Goal: Information Seeking & Learning: Compare options

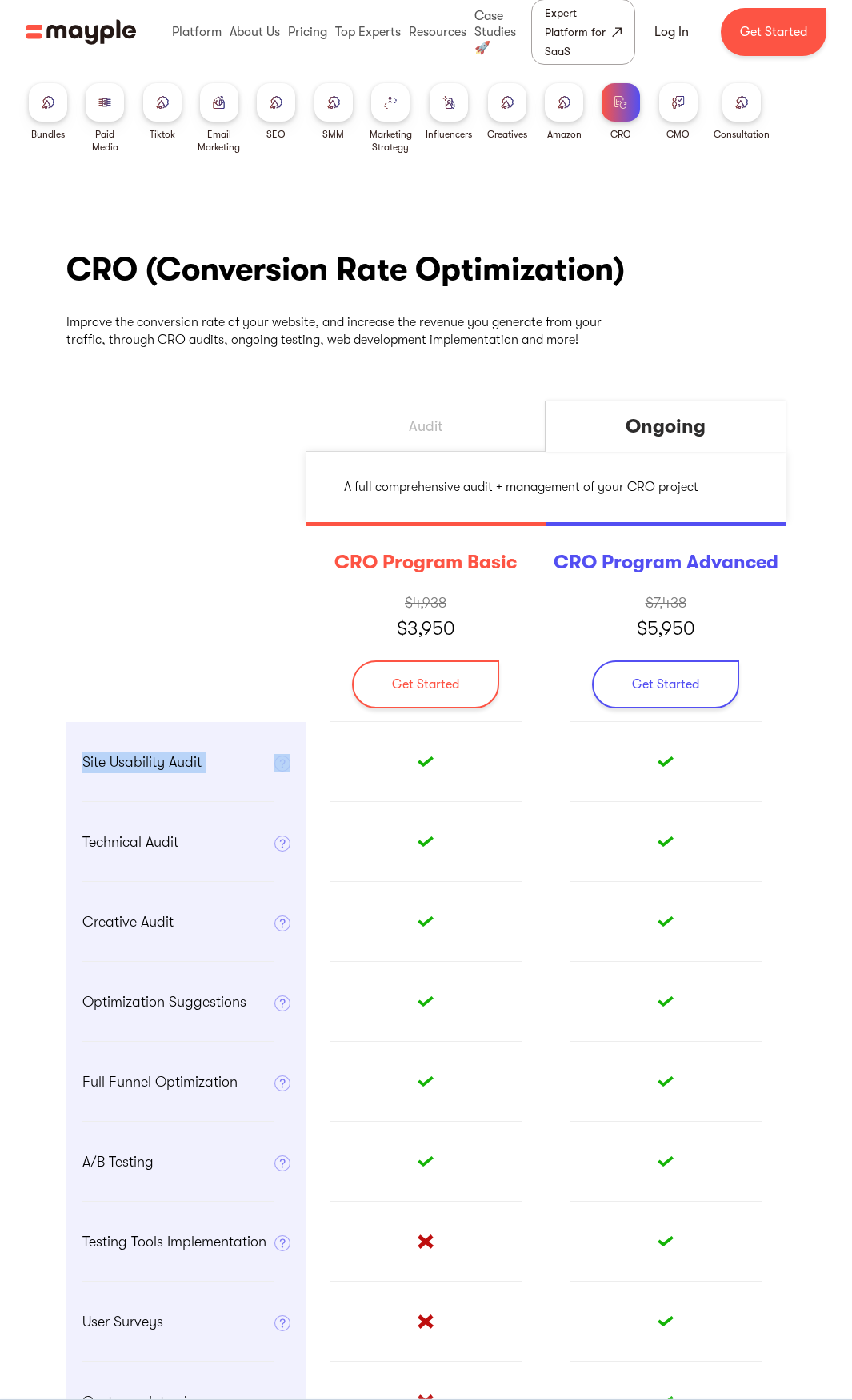
click at [513, 102] on img at bounding box center [507, 101] width 13 height 12
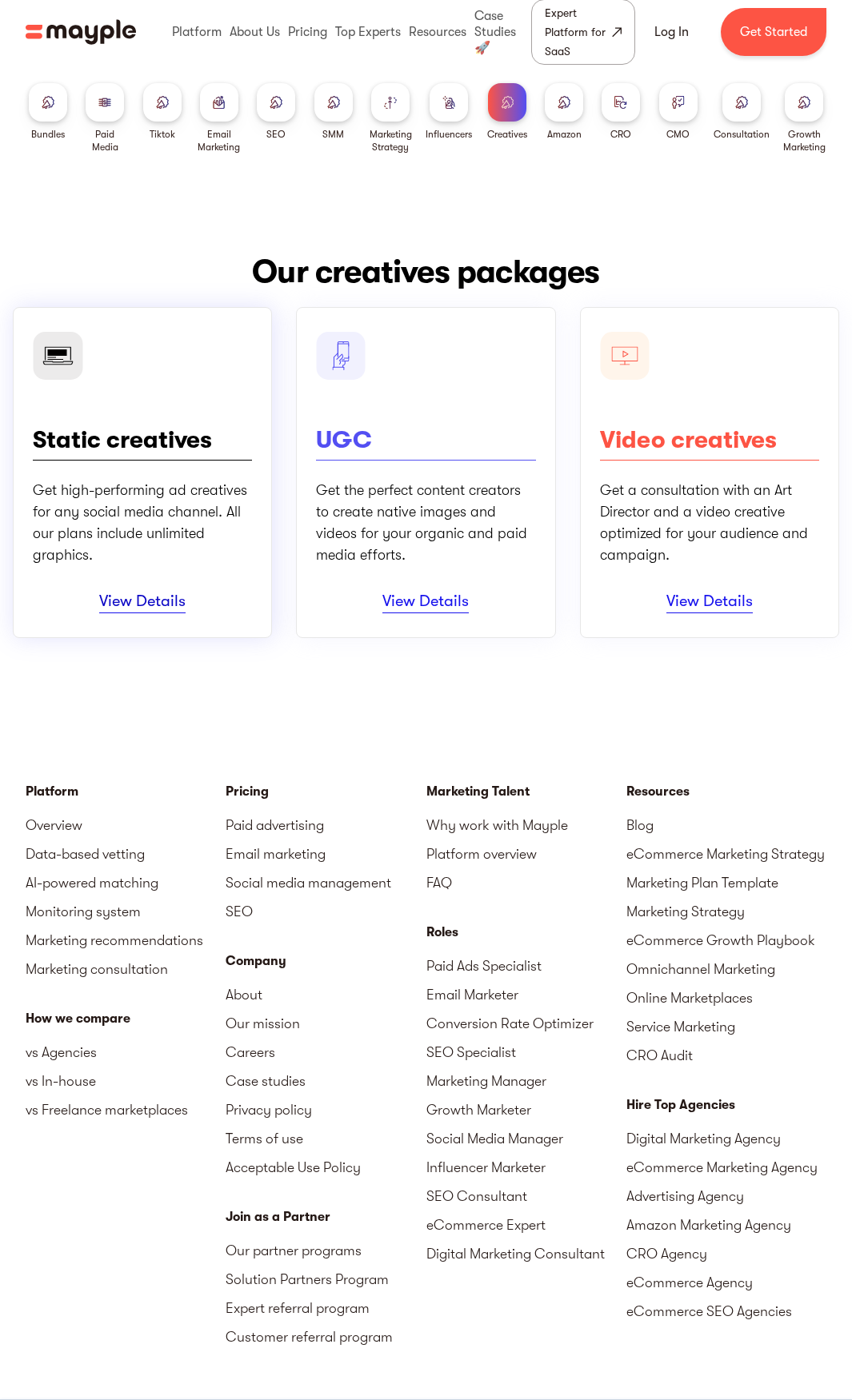
click at [143, 612] on link "View Details" at bounding box center [142, 602] width 86 height 21
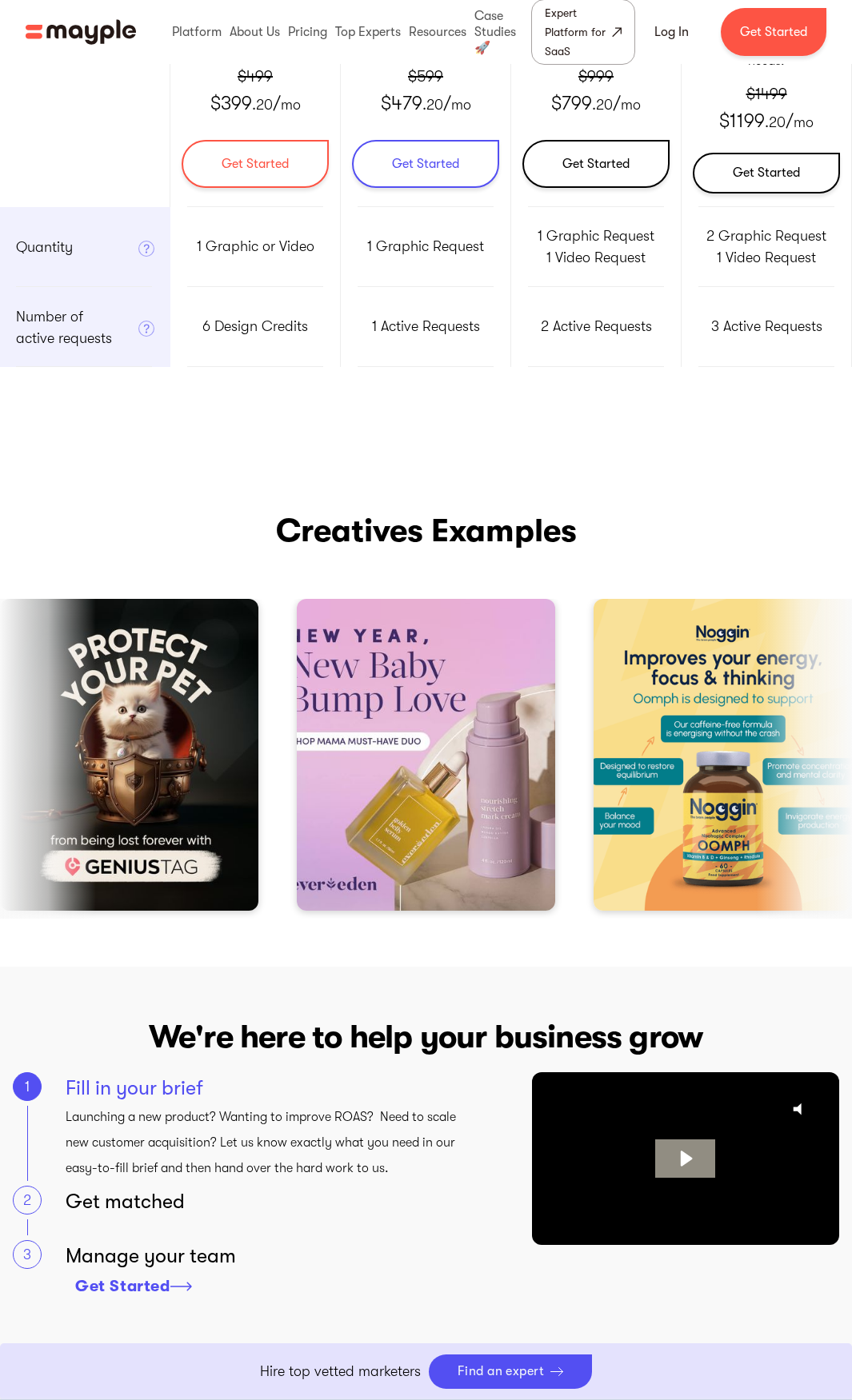
scroll to position [320, 0]
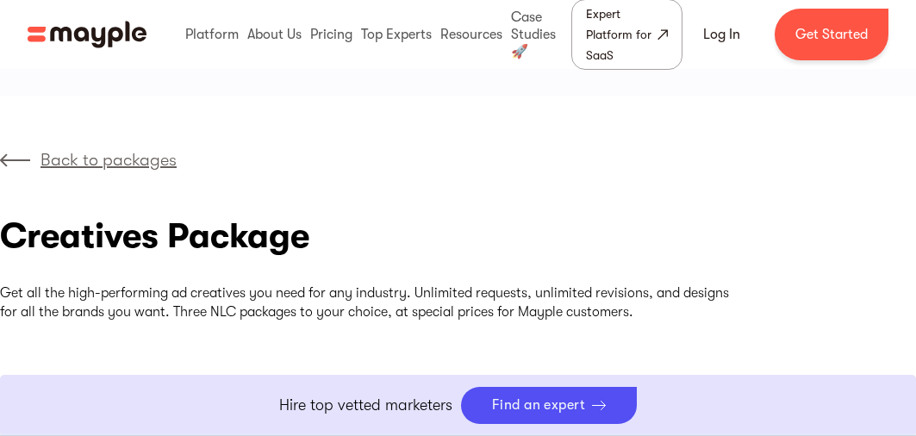
drag, startPoint x: 439, startPoint y: 162, endPoint x: 439, endPoint y: 134, distance: 28.4
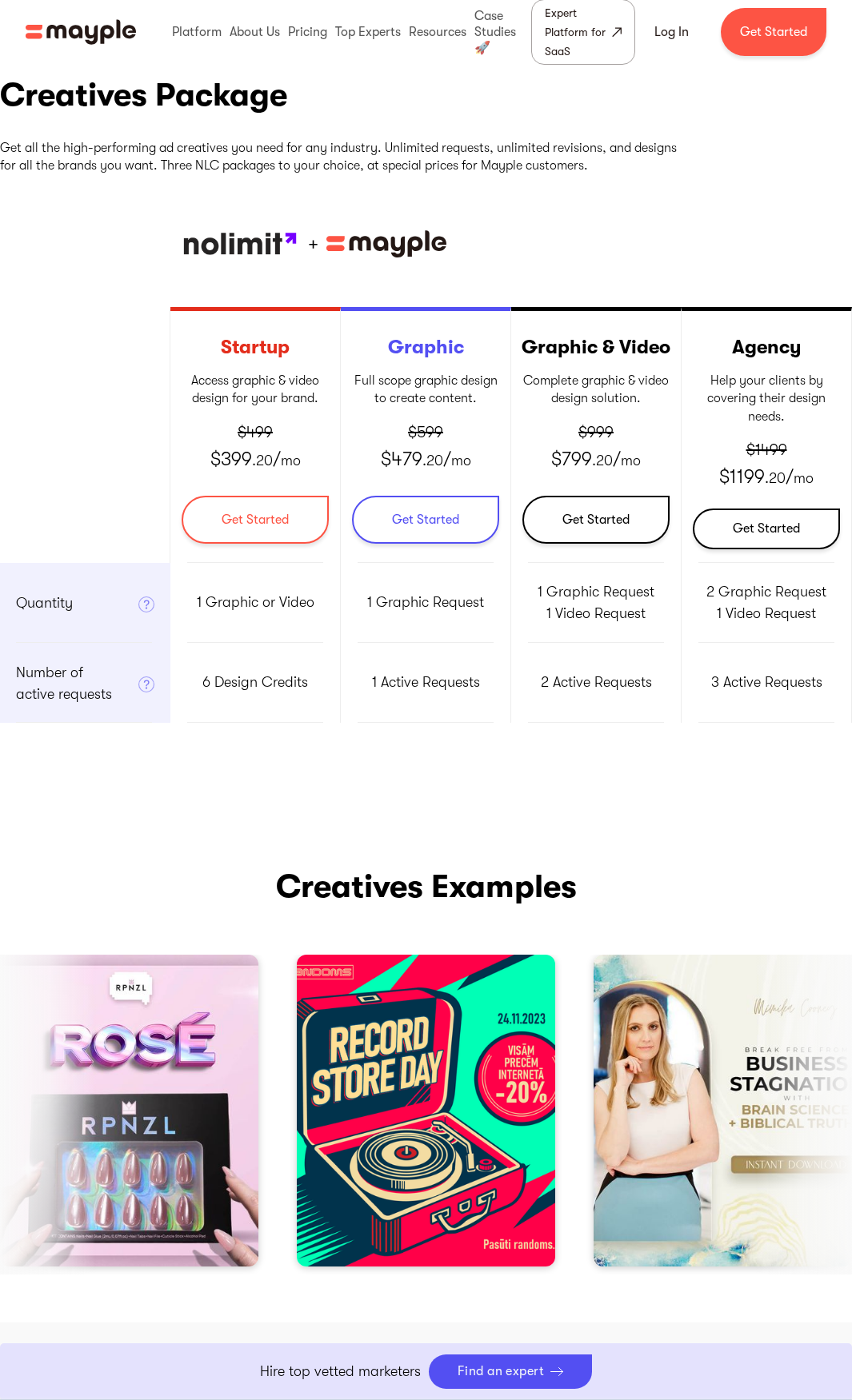
scroll to position [160, 0]
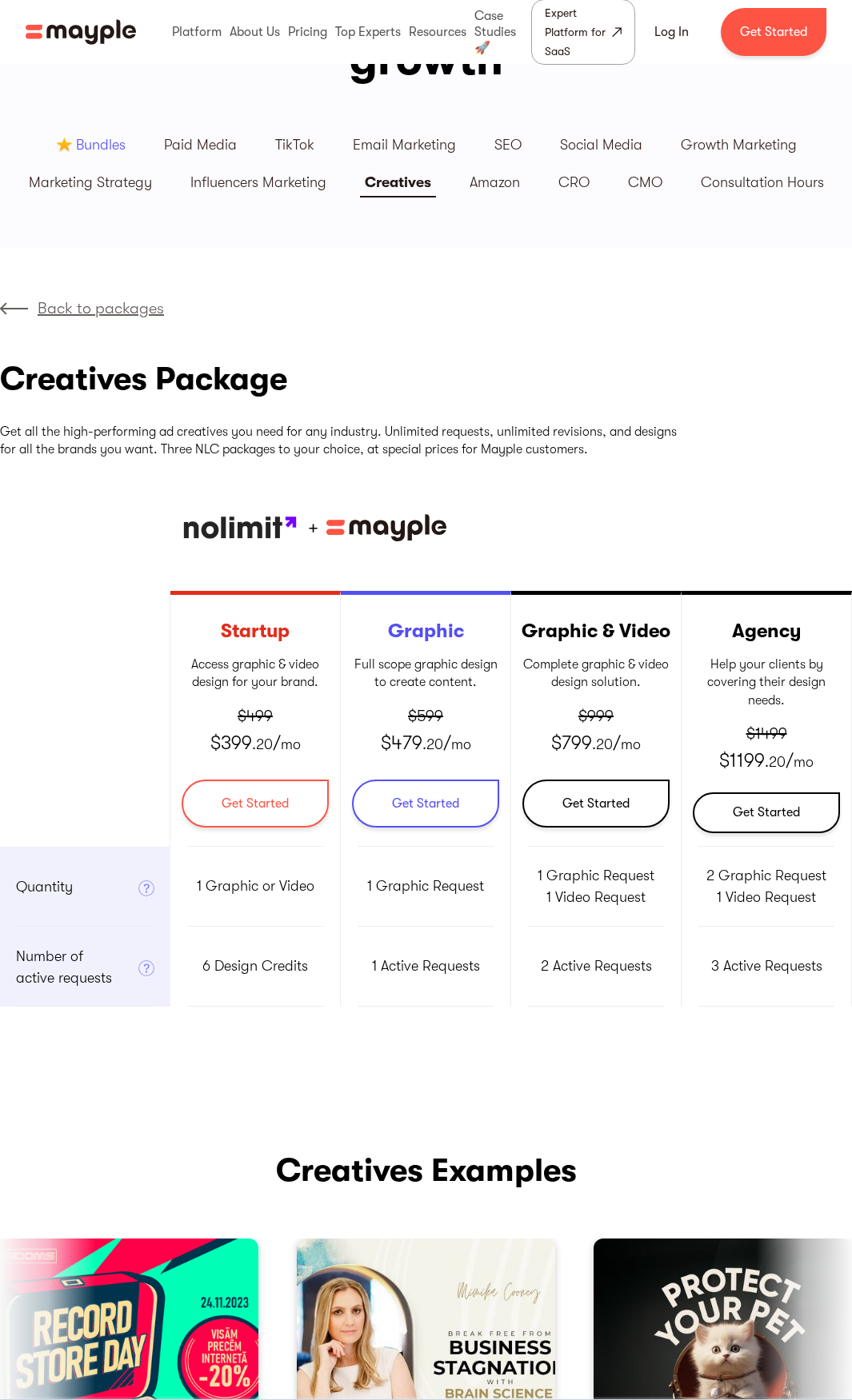
click at [84, 313] on p "Back to packages" at bounding box center [100, 309] width 126 height 24
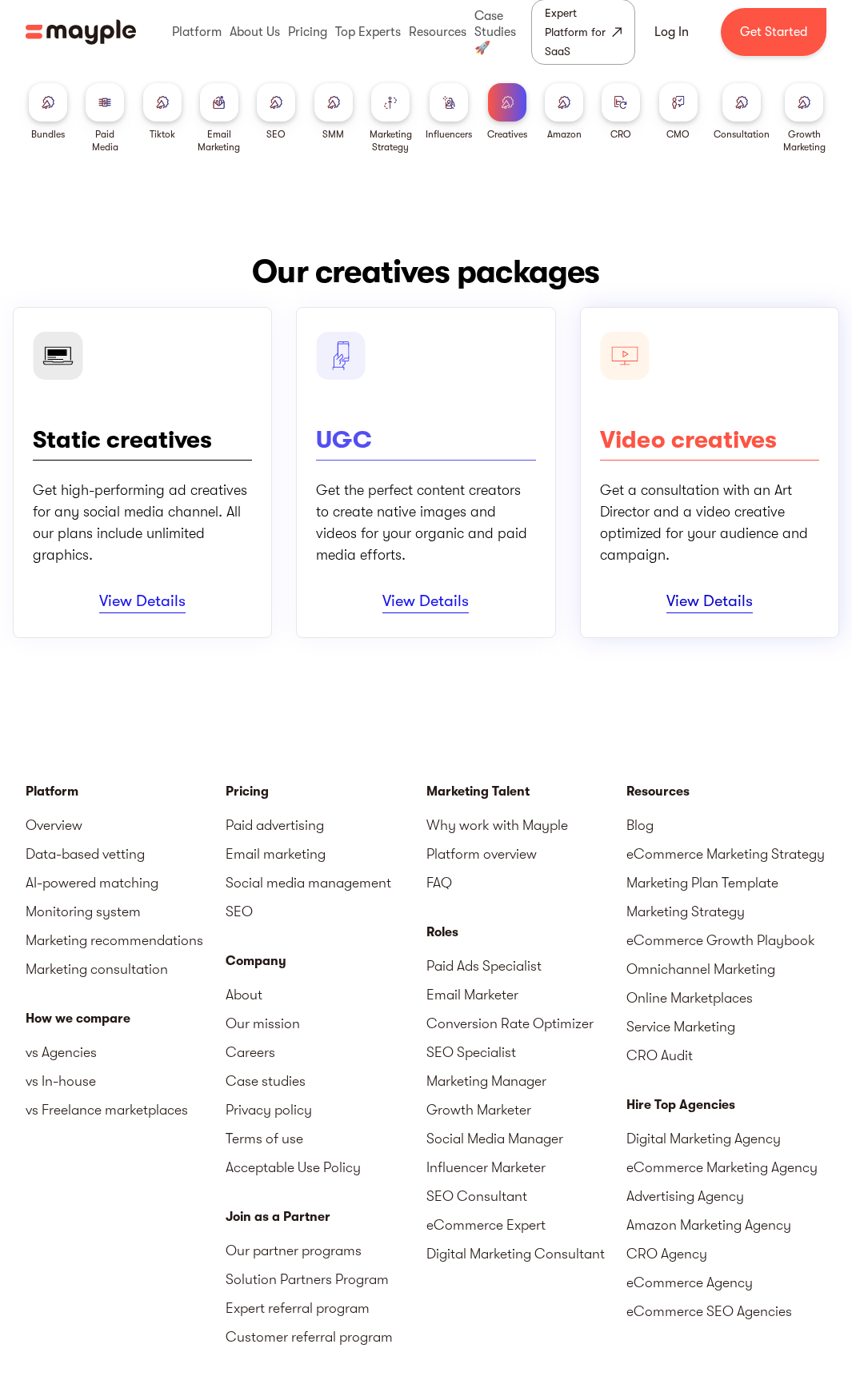
click at [702, 605] on link "View Details" at bounding box center [709, 602] width 86 height 21
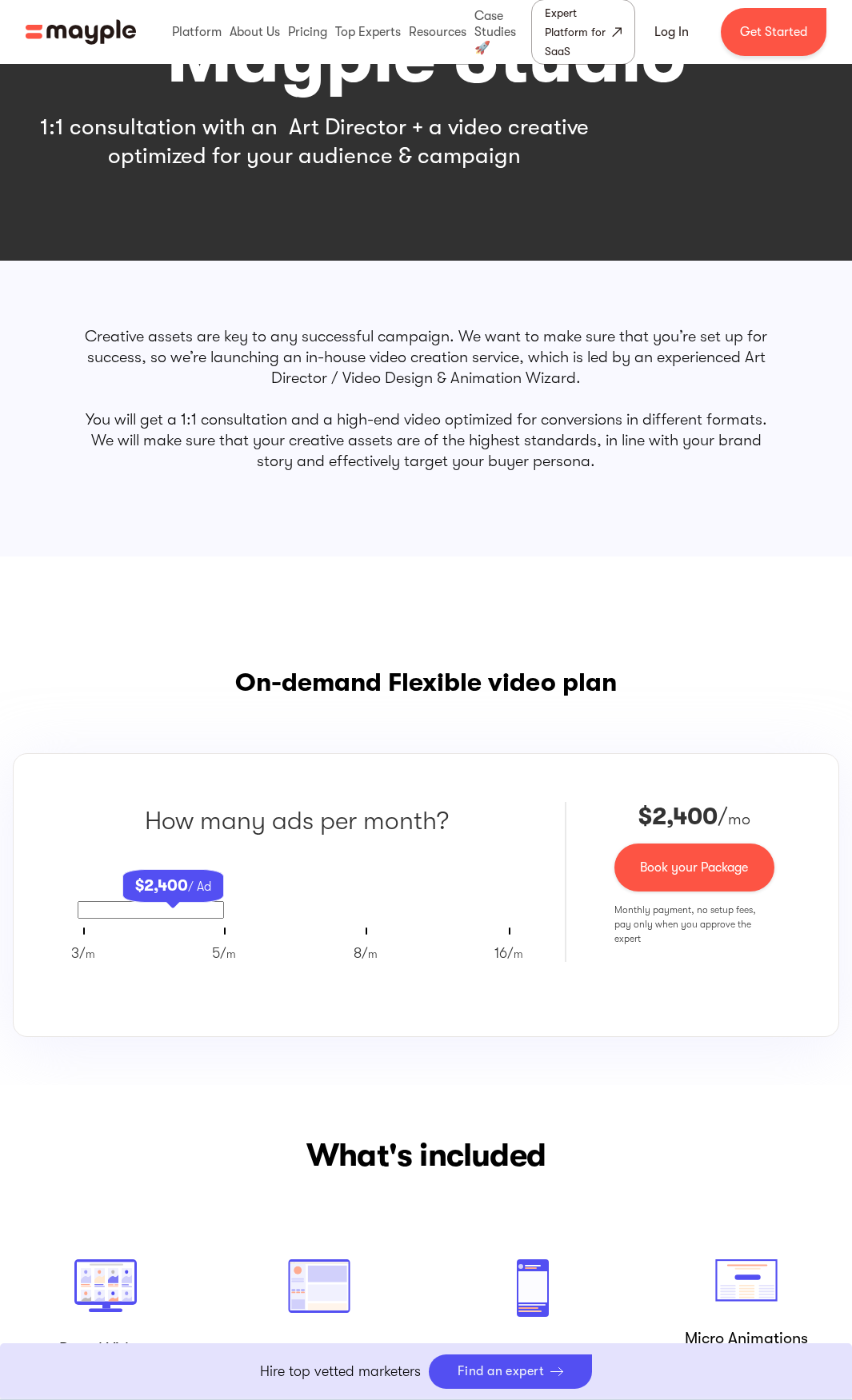
scroll to position [959, 0]
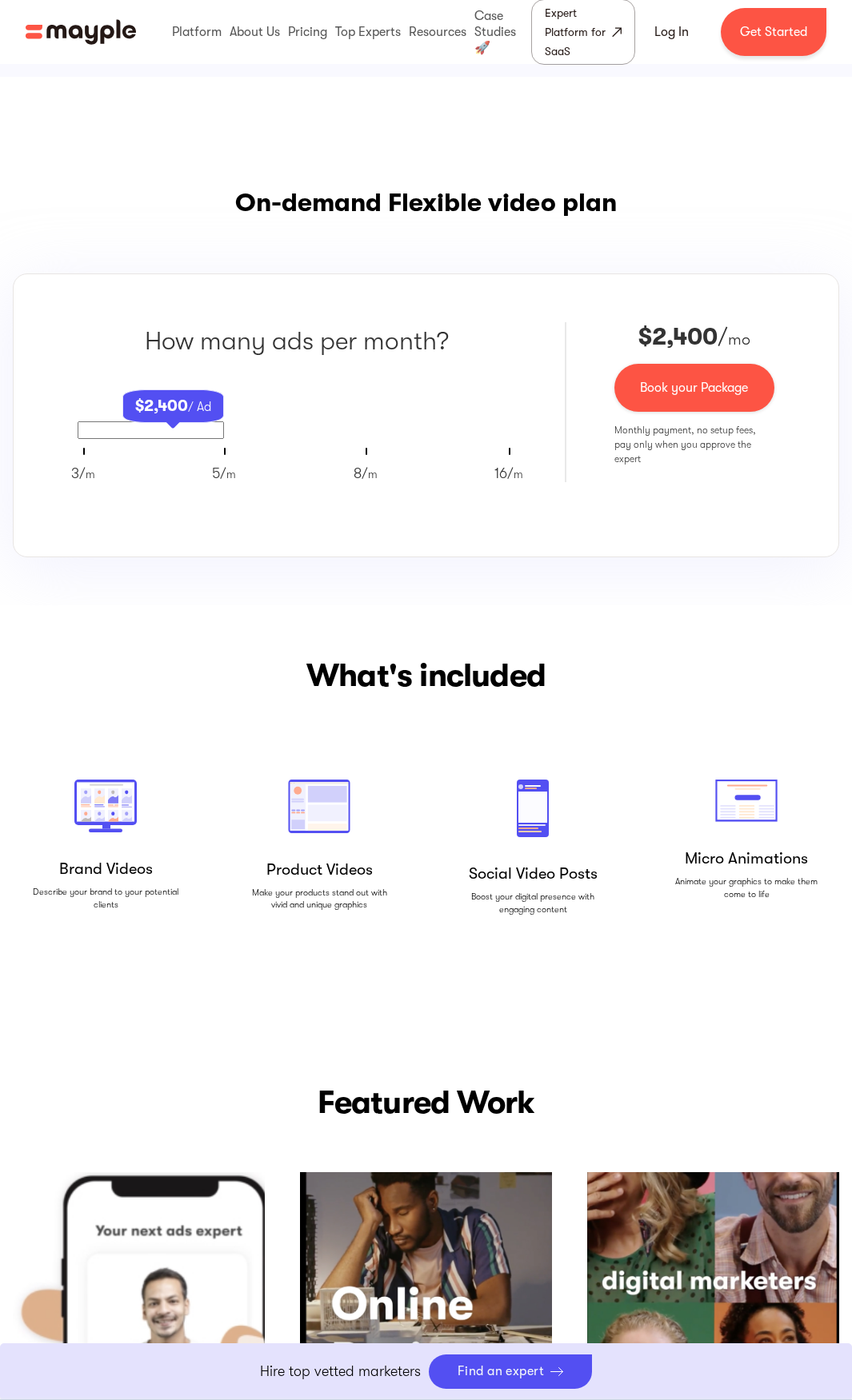
click at [239, 425] on div at bounding box center [297, 430] width 439 height 18
click at [210, 440] on div "How many ads per month? $ 2,400 / Ad 3/ m 5/ m 8/ m 16/ m" at bounding box center [297, 411] width 439 height 178
click at [201, 433] on input "text" at bounding box center [151, 430] width 147 height 18
drag, startPoint x: 203, startPoint y: 429, endPoint x: 283, endPoint y: 427, distance: 80.0
click at [283, 427] on div at bounding box center [297, 430] width 439 height 18
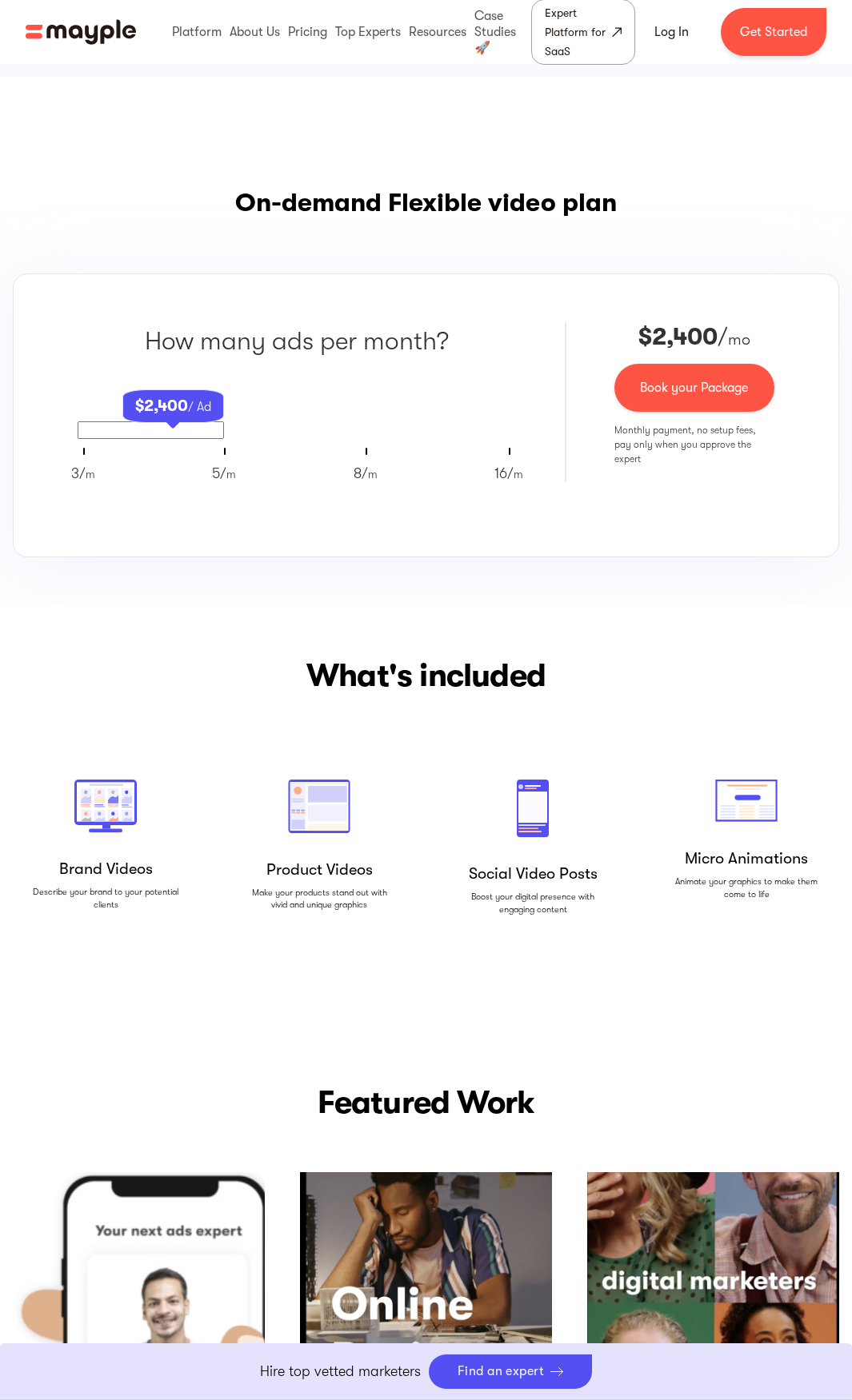
click at [160, 420] on div "$ 2,400 / Ad" at bounding box center [173, 406] width 101 height 33
click at [253, 438] on div at bounding box center [297, 430] width 439 height 18
click at [141, 430] on input "text" at bounding box center [151, 430] width 147 height 18
type input "12"
click at [200, 481] on div "3/ m 5/ m 8/ m 16/ m" at bounding box center [297, 473] width 452 height 21
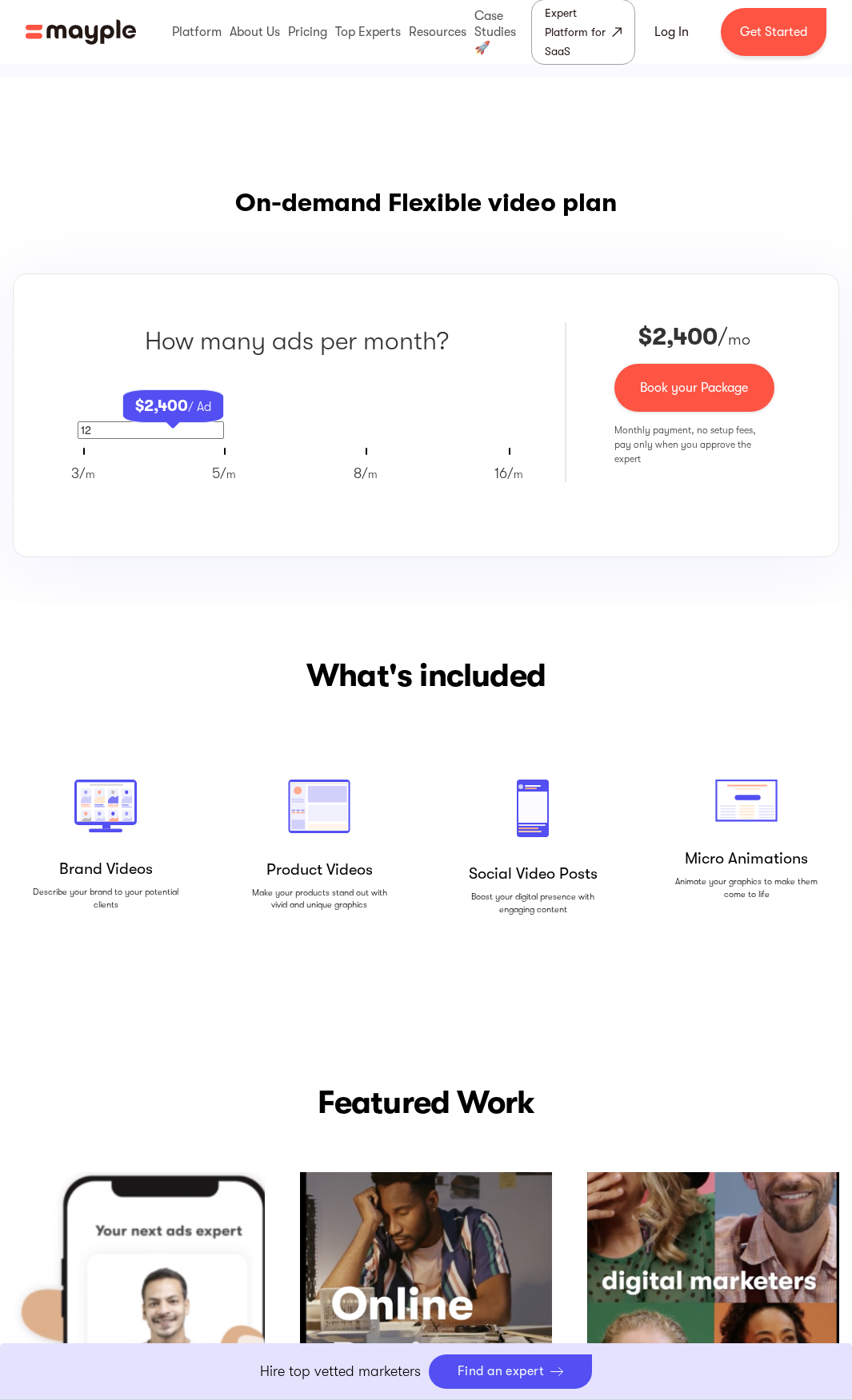
click at [150, 434] on input "12" at bounding box center [151, 430] width 147 height 18
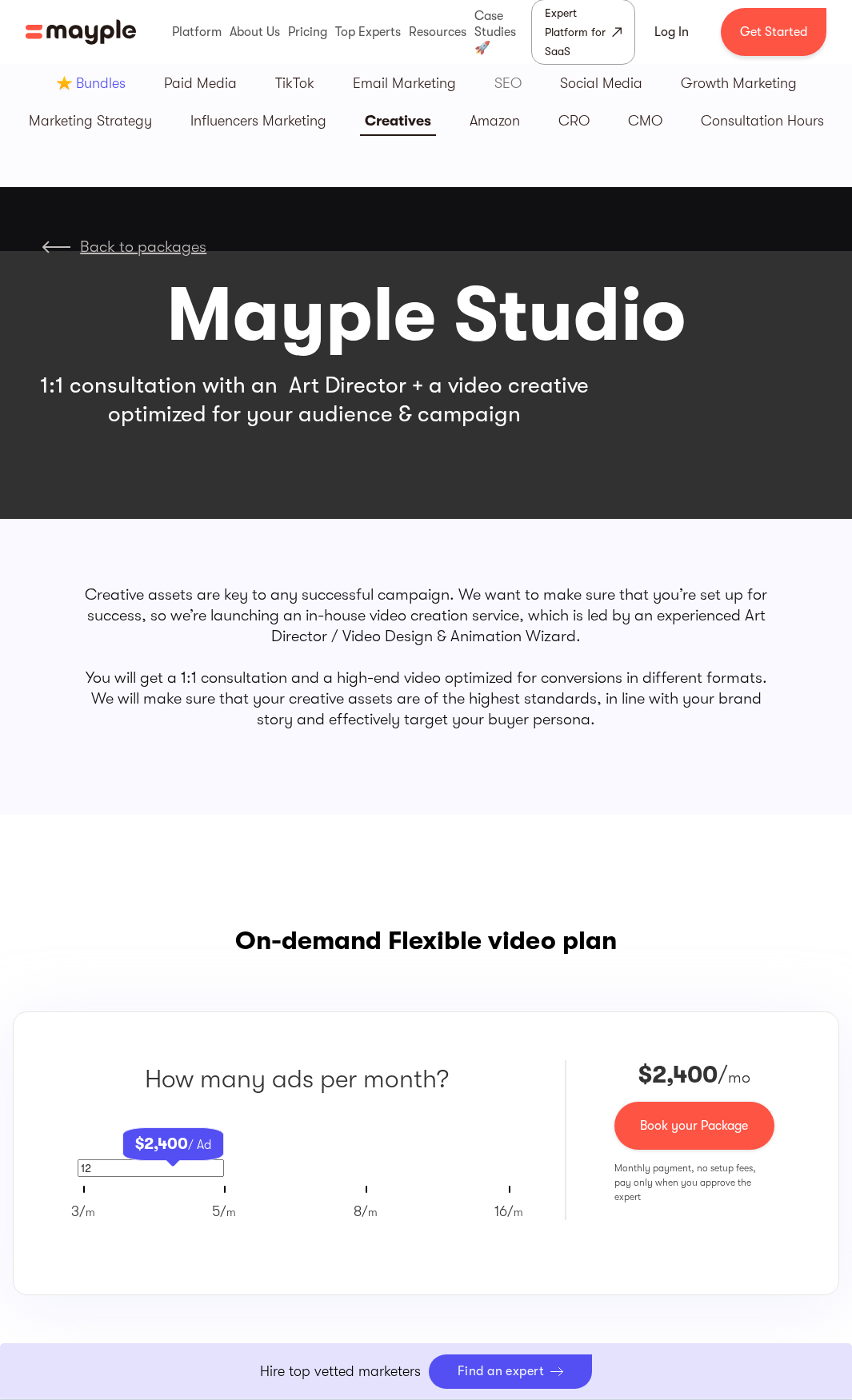
scroll to position [160, 0]
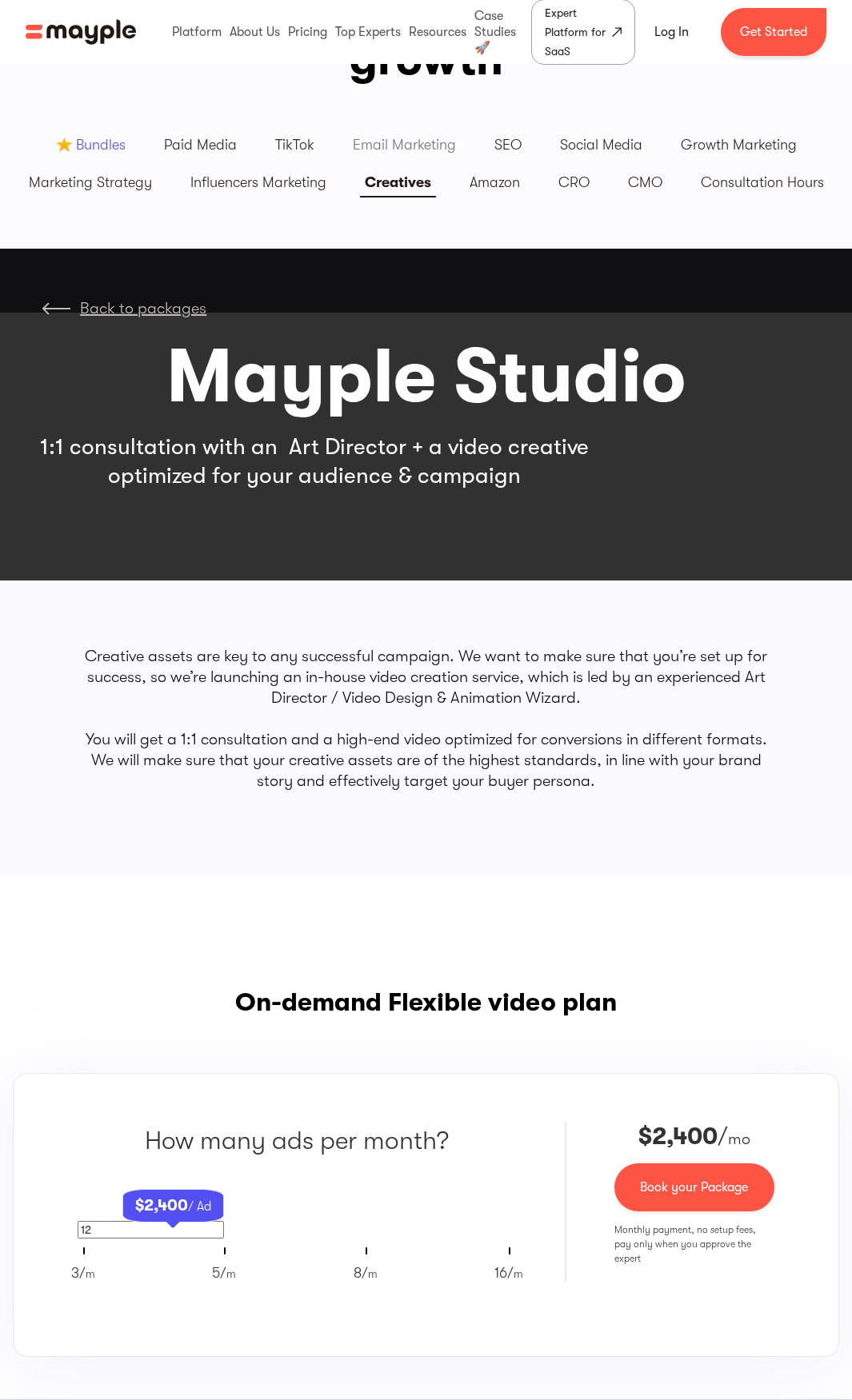
click at [409, 135] on link "Email Marketing" at bounding box center [404, 145] width 142 height 37
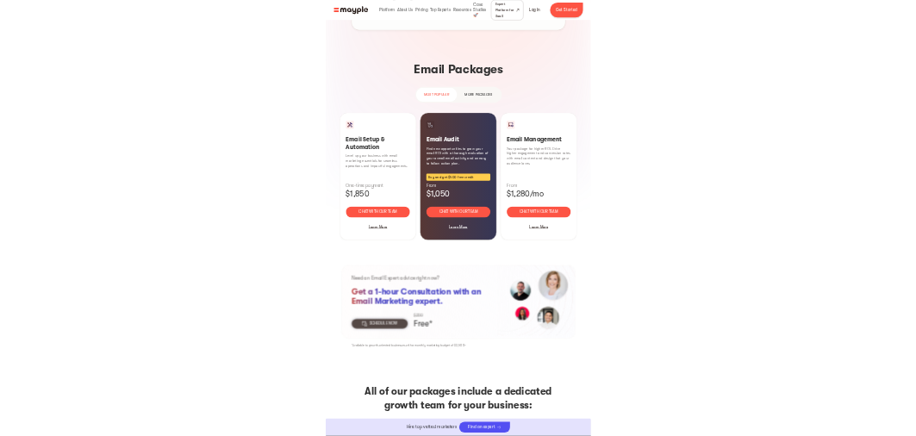
scroll to position [1120, 0]
